Goal: Task Accomplishment & Management: Complete application form

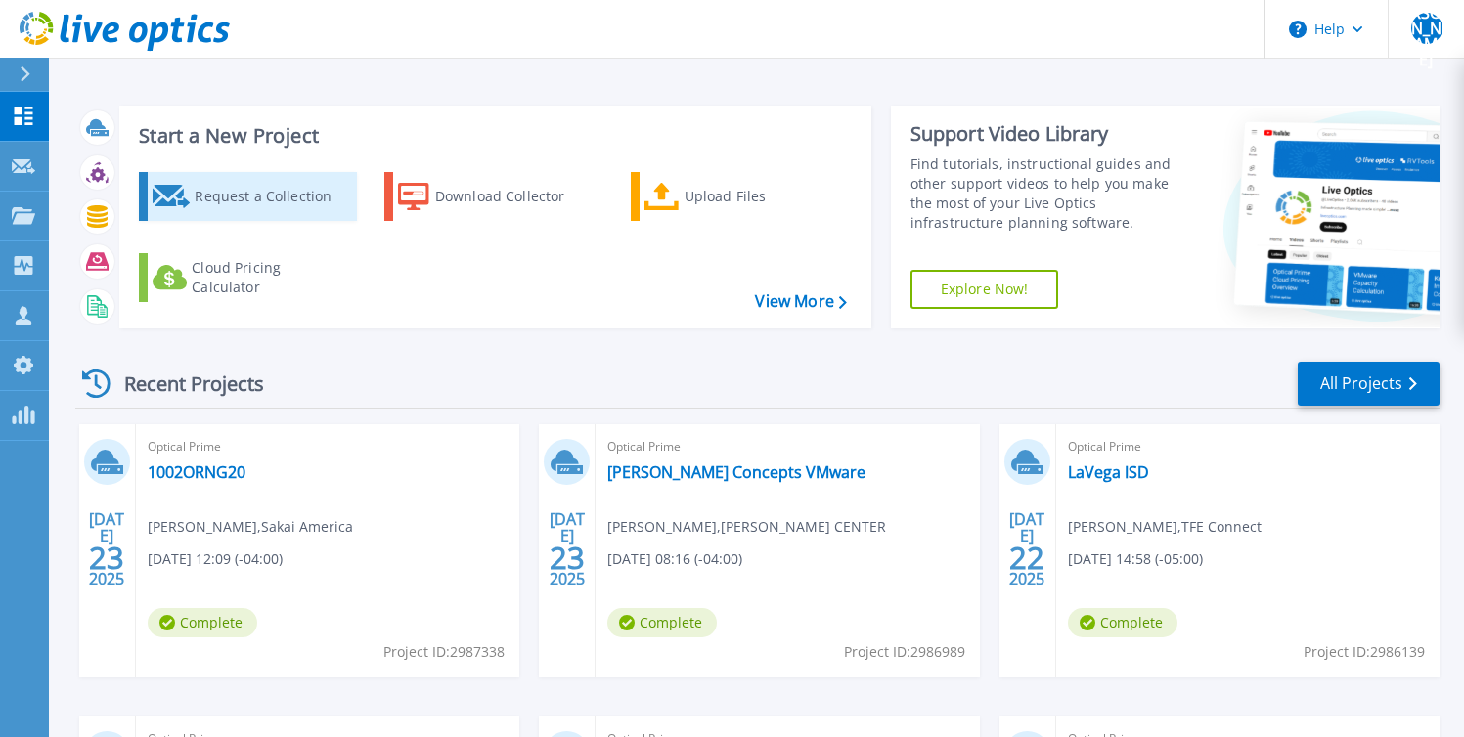
click at [246, 191] on div "Request a Collection" at bounding box center [273, 196] width 156 height 39
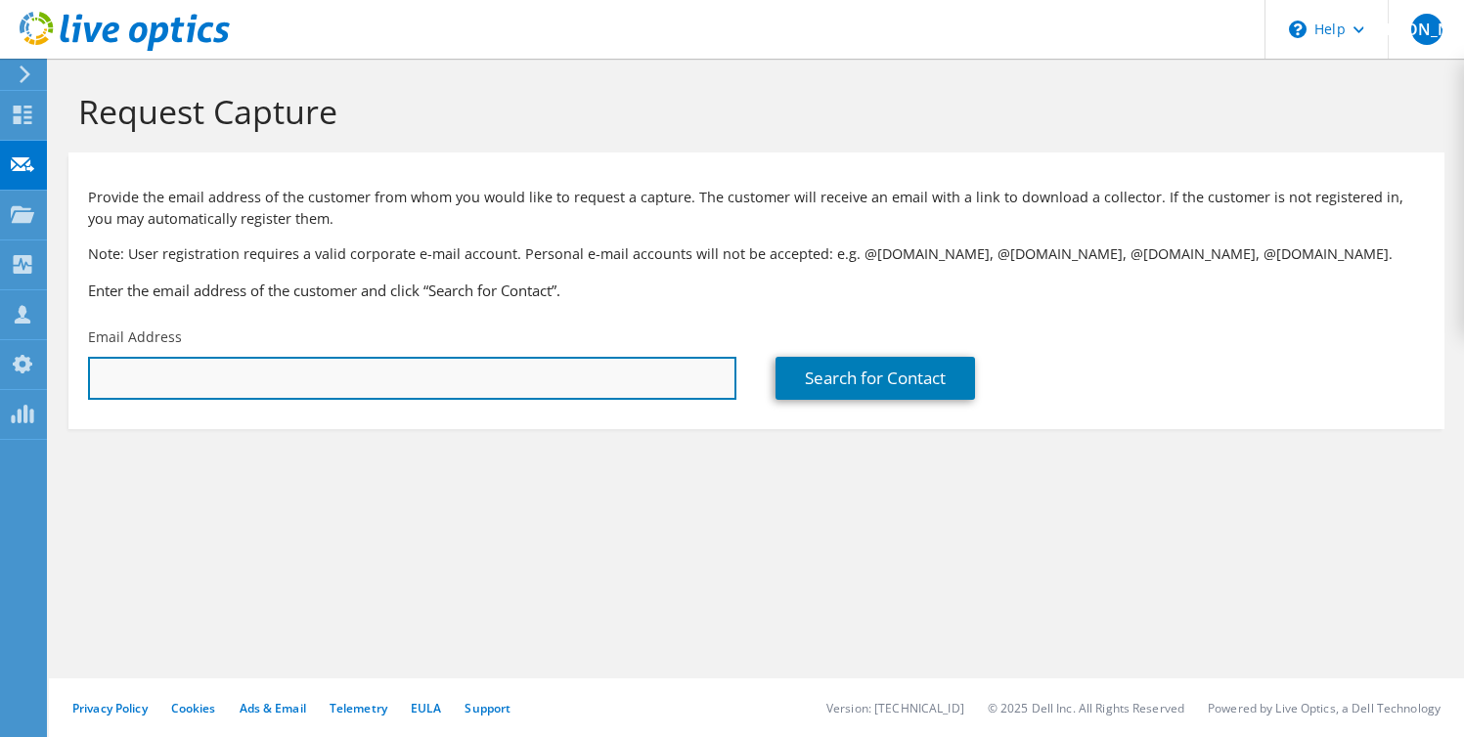
click at [419, 372] on input "text" at bounding box center [412, 378] width 648 height 43
type input "[PERSON_NAME][EMAIL_ADDRESS][DOMAIN_NAME]"
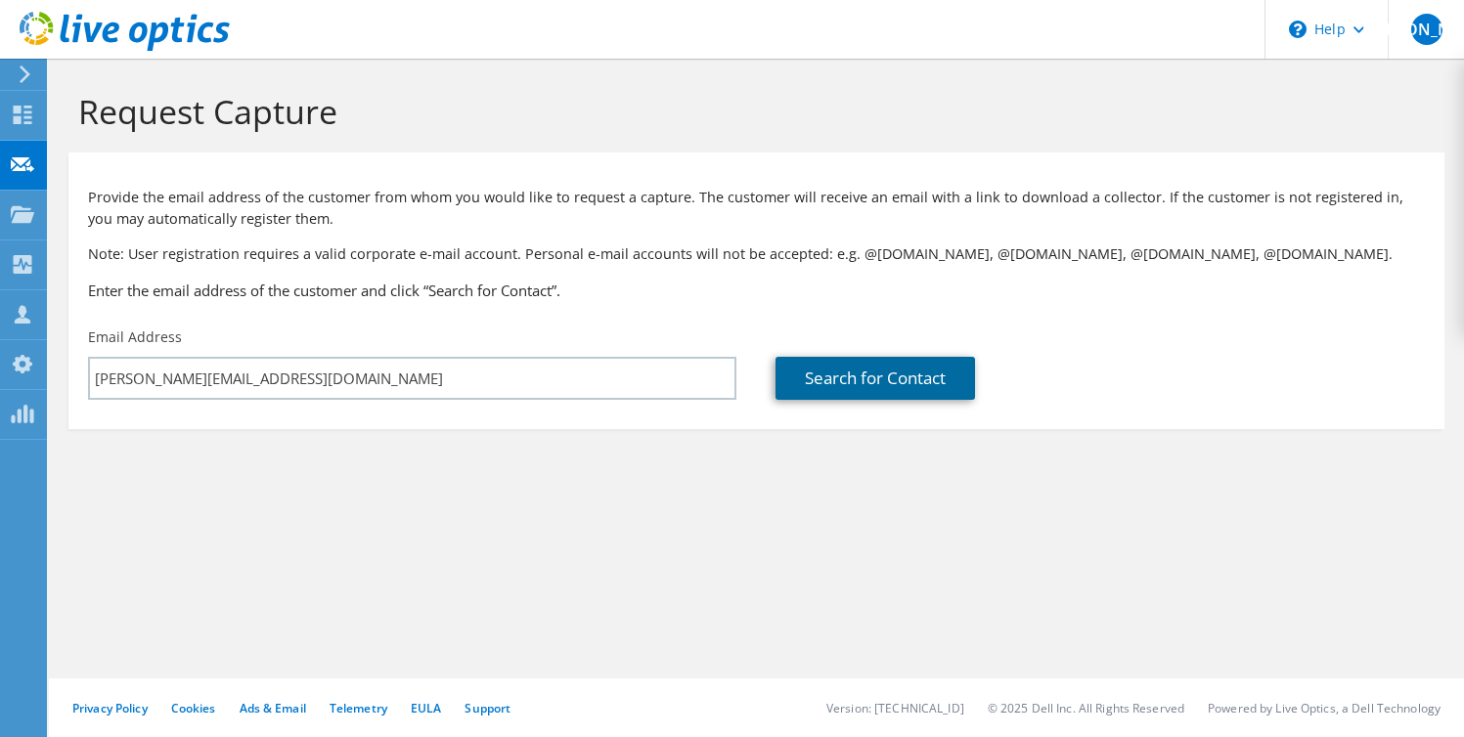
click at [856, 381] on link "Search for Contact" at bounding box center [874, 378] width 199 height 43
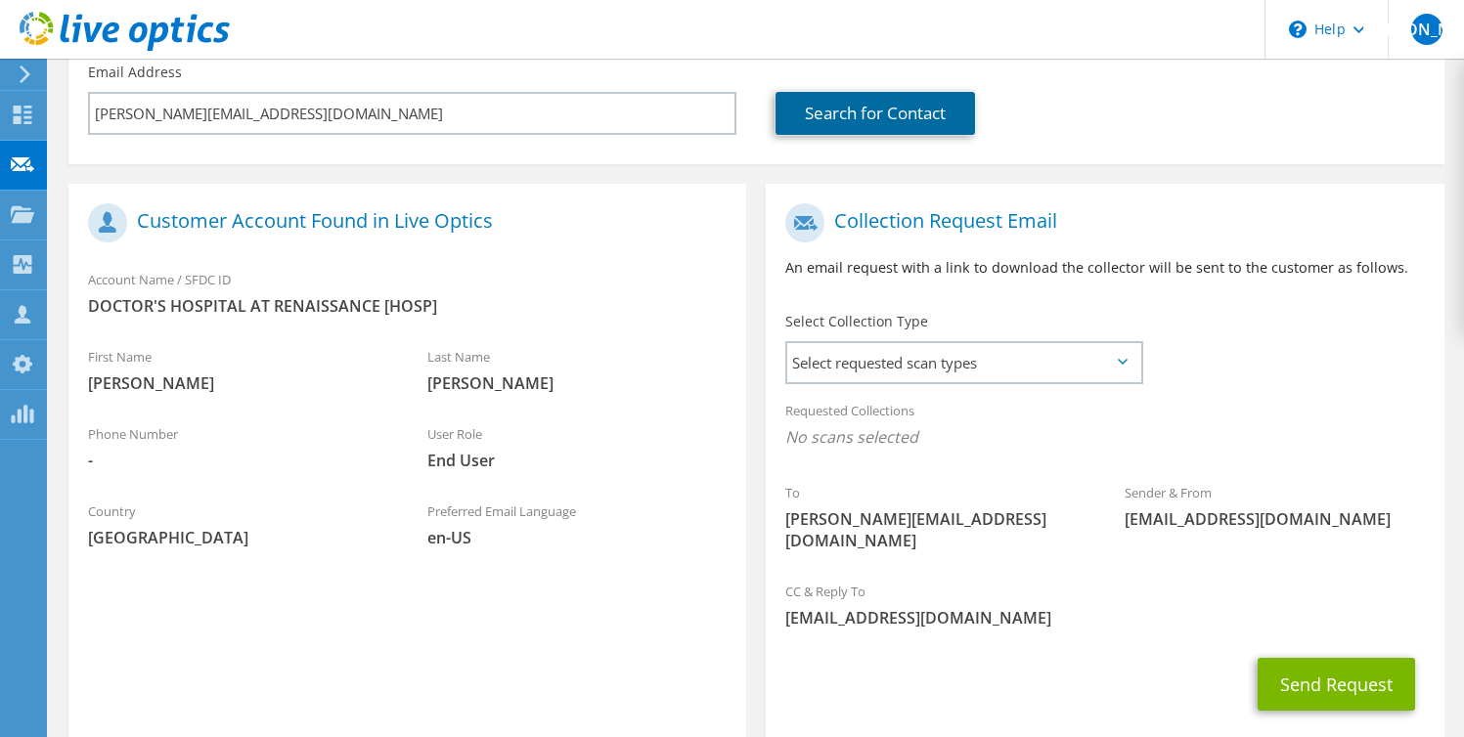
scroll to position [308, 0]
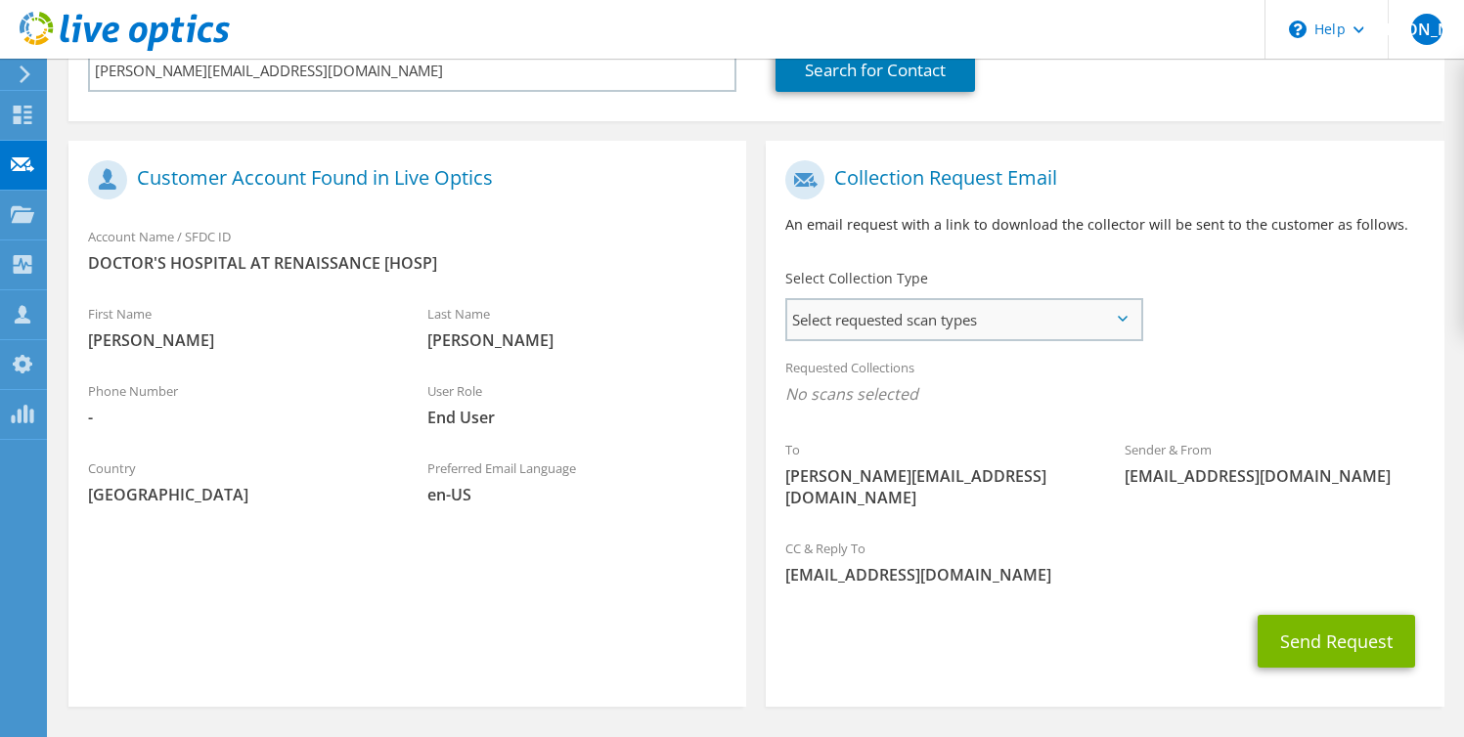
click at [963, 324] on span "Select requested scan types" at bounding box center [963, 319] width 353 height 39
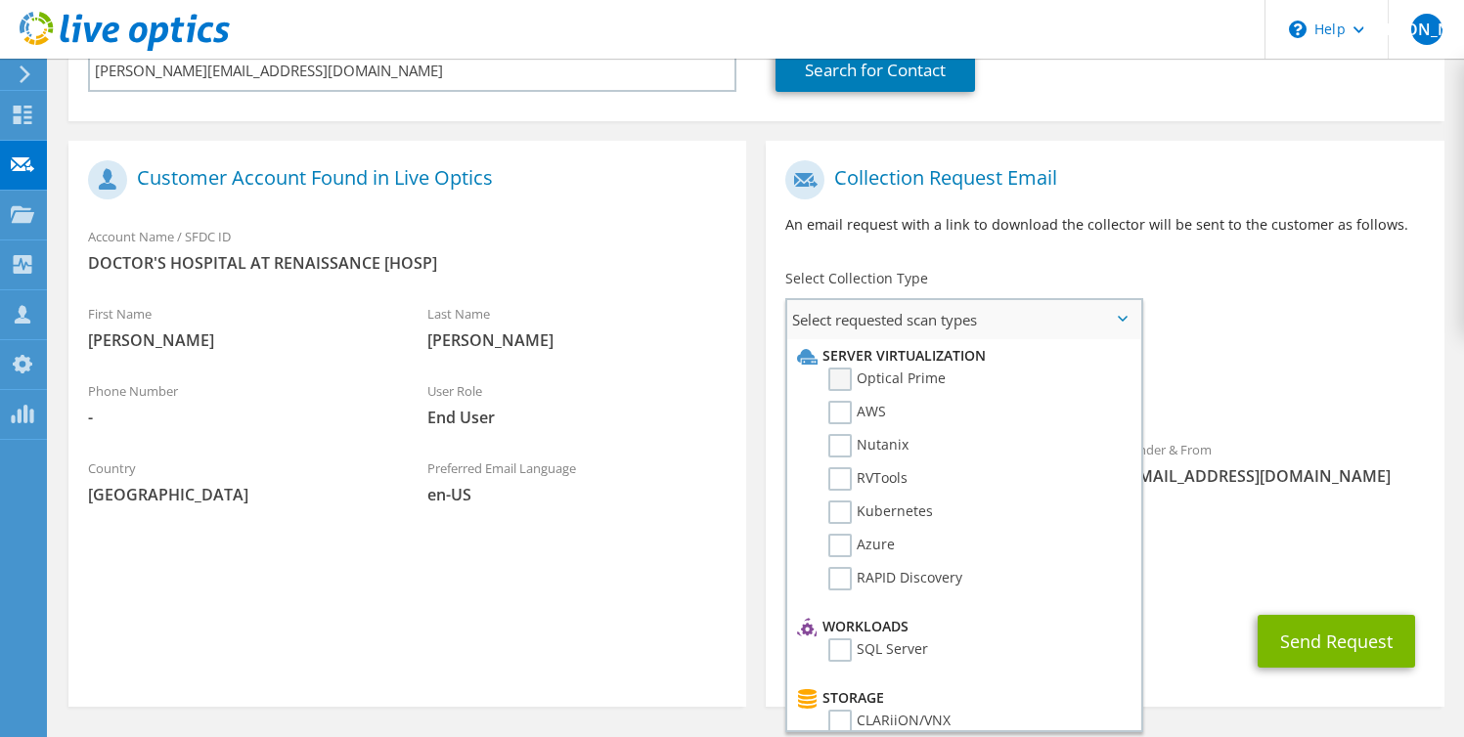
click at [902, 377] on label "Optical Prime" at bounding box center [886, 379] width 117 height 23
click at [0, 0] on input "Optical Prime" at bounding box center [0, 0] width 0 height 0
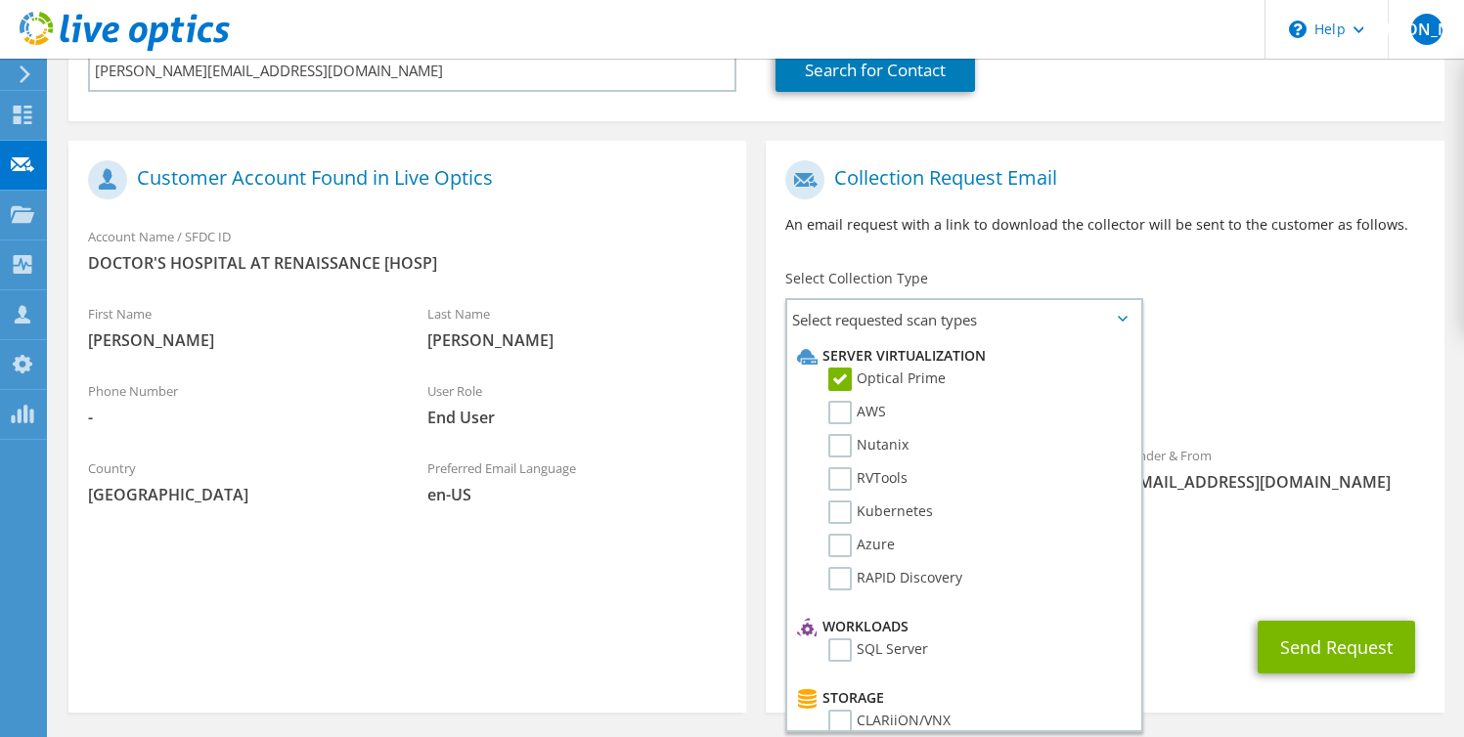
click at [1255, 377] on div "Requested Collections No scans selected Optical Prime" at bounding box center [1105, 386] width 678 height 78
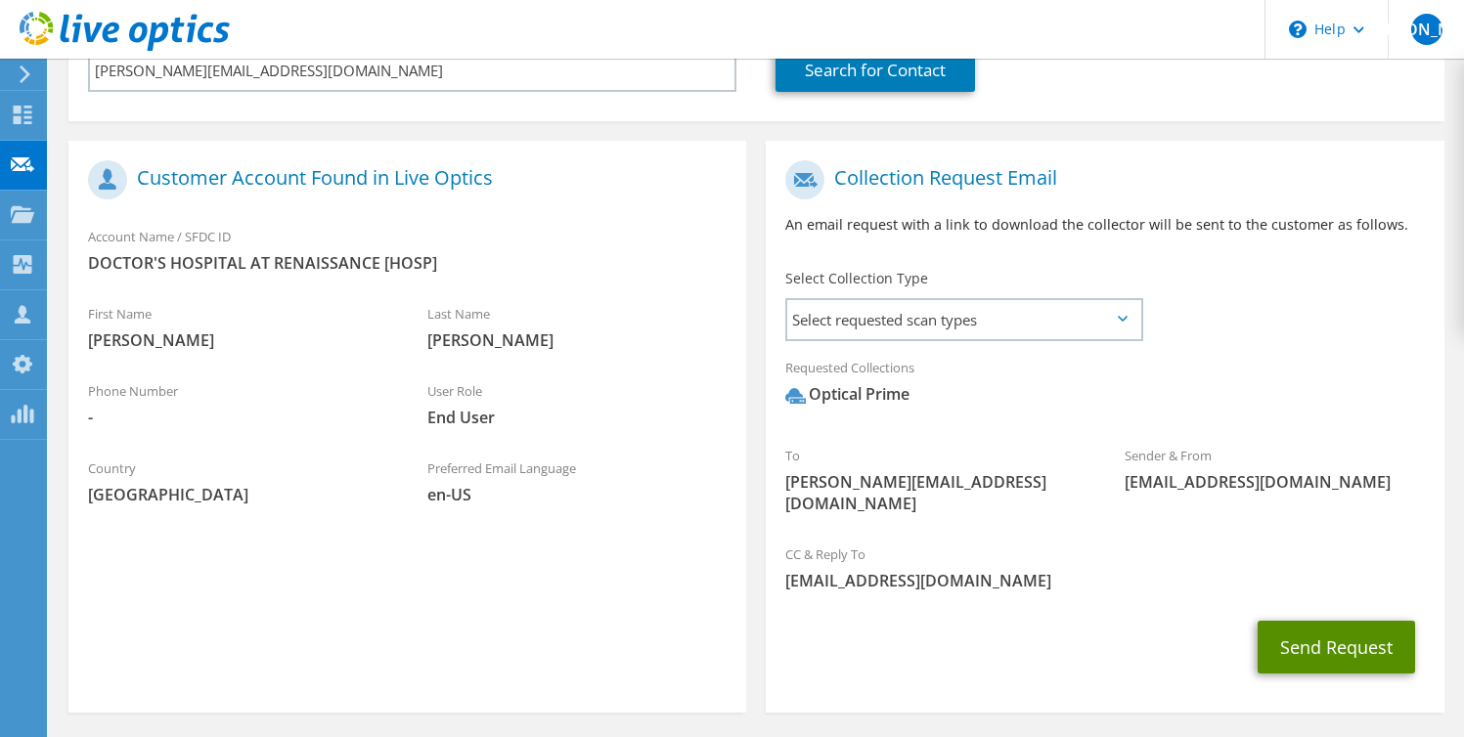
click at [1321, 625] on button "Send Request" at bounding box center [1335, 647] width 157 height 53
